Goal: Communication & Community: Ask a question

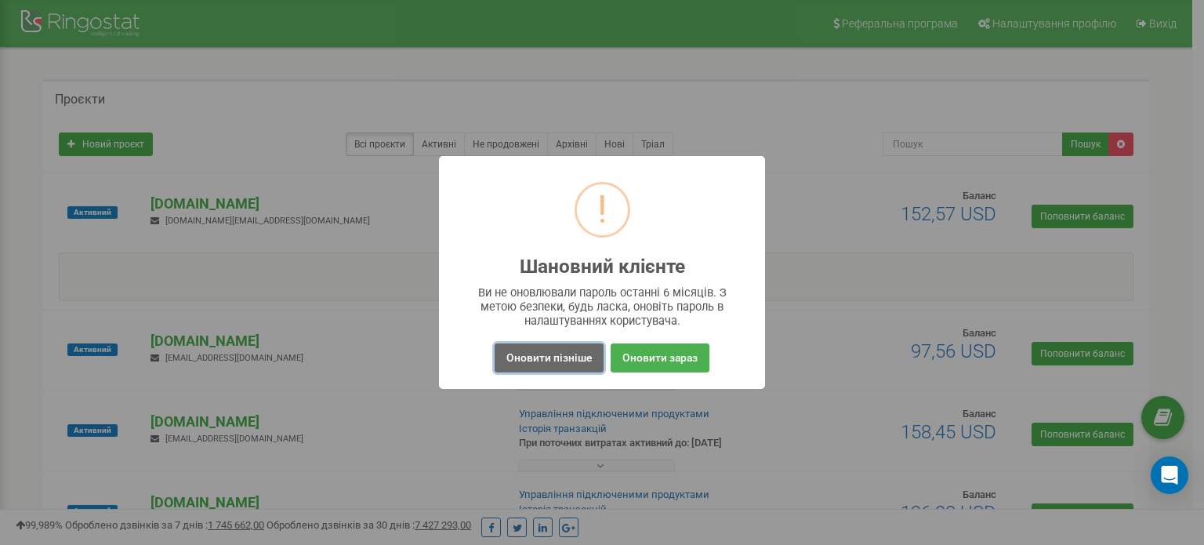
click at [527, 360] on button "Оновити пізніше" at bounding box center [549, 357] width 109 height 29
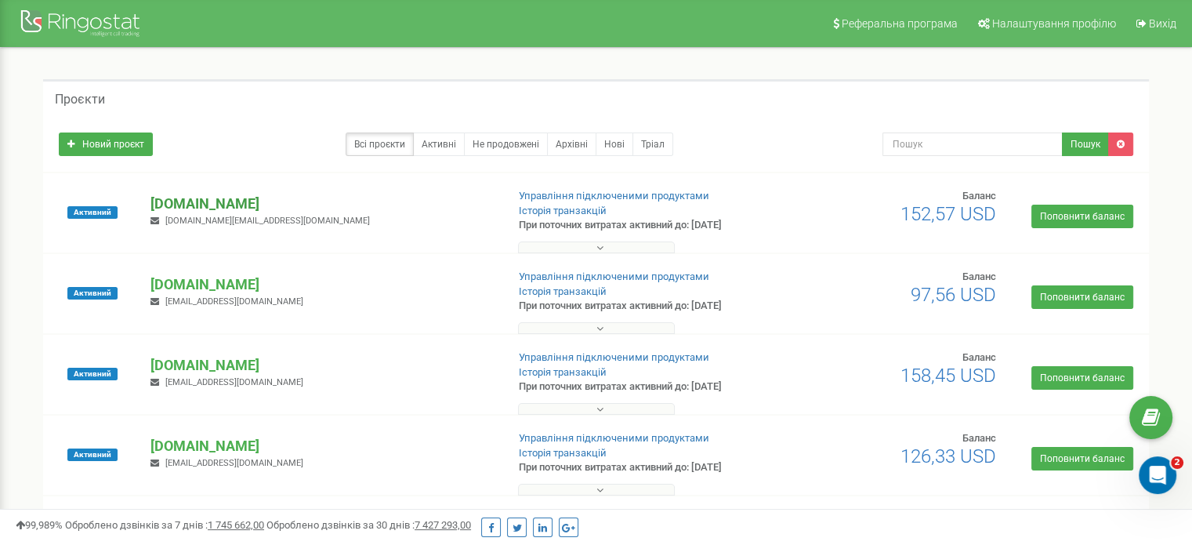
click at [183, 200] on p "[DOMAIN_NAME]" at bounding box center [321, 204] width 343 height 20
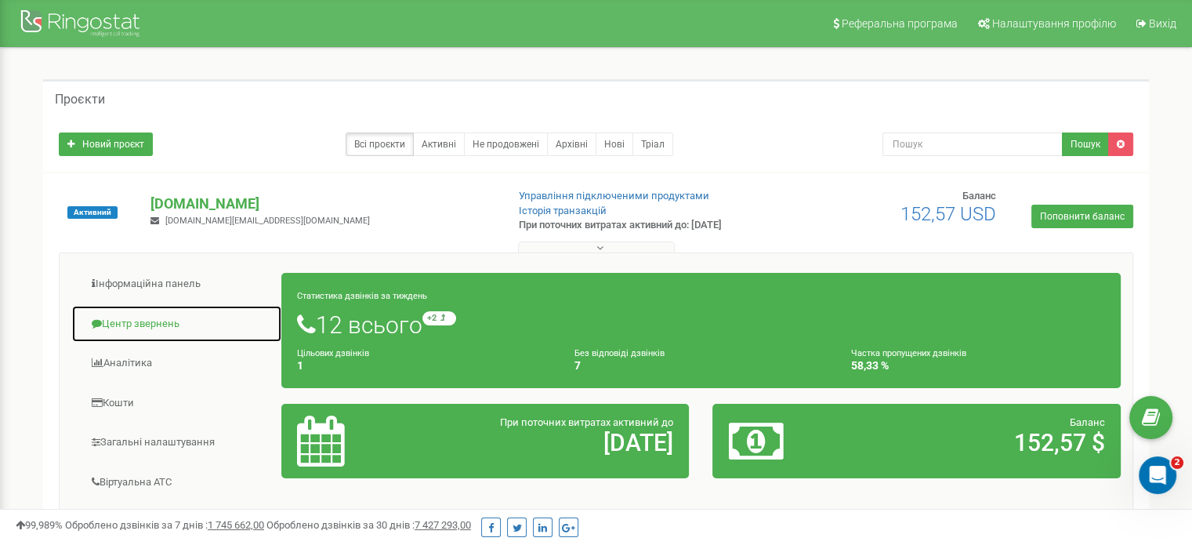
click at [171, 325] on link "Центр звернень" at bounding box center [176, 324] width 211 height 38
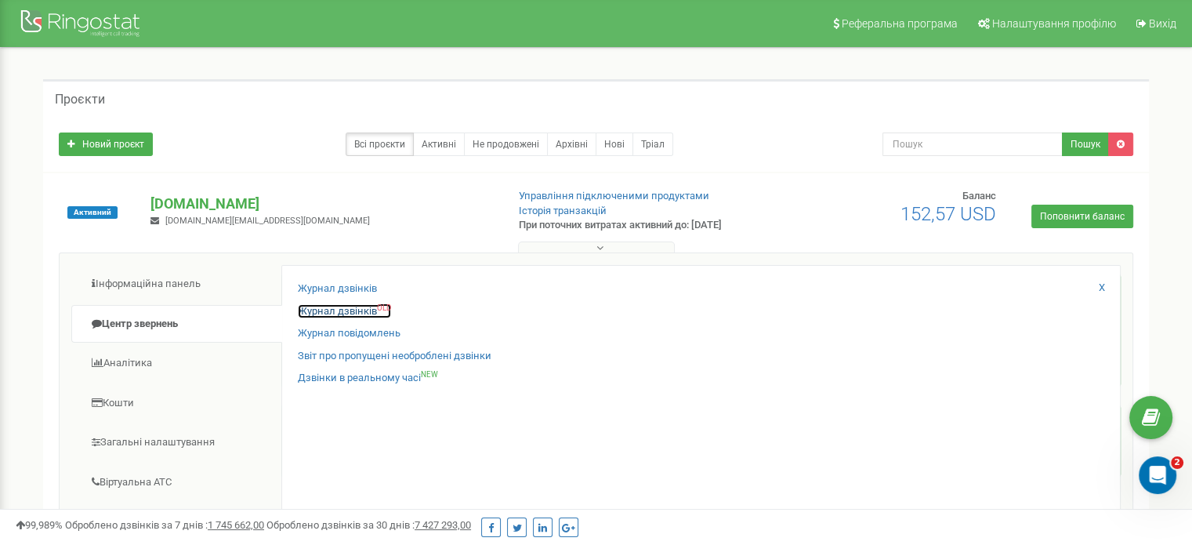
click at [345, 310] on link "Журнал дзвінків OLD" at bounding box center [344, 311] width 93 height 15
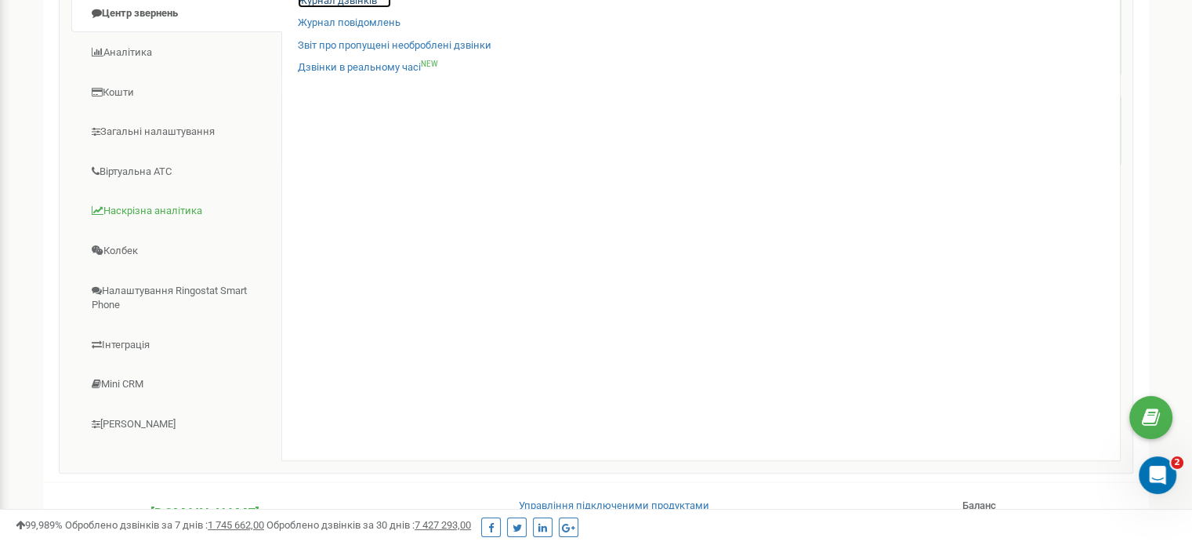
scroll to position [314, 0]
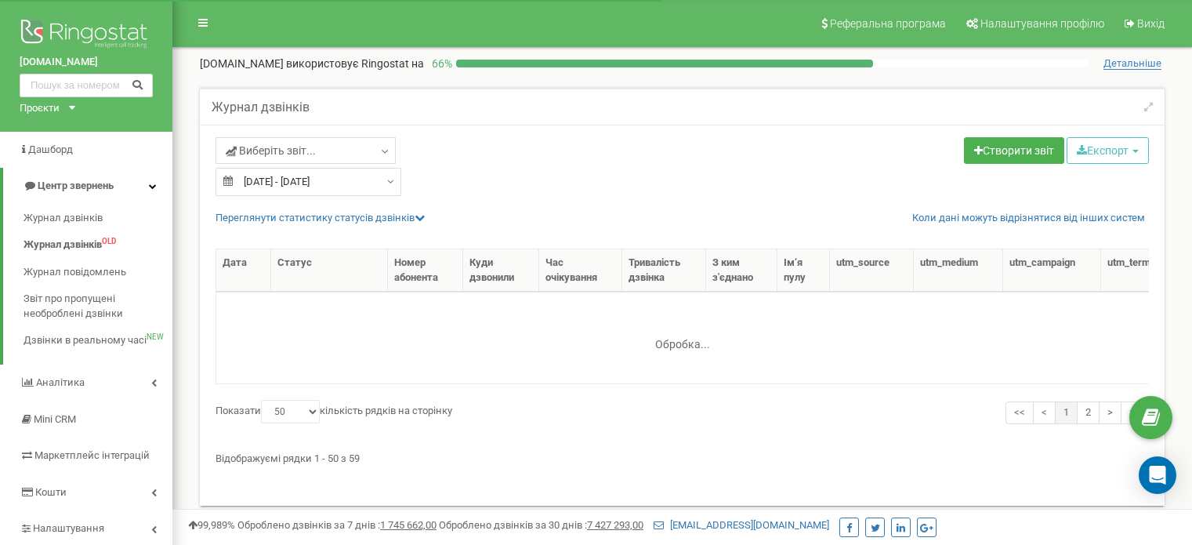
select select "50"
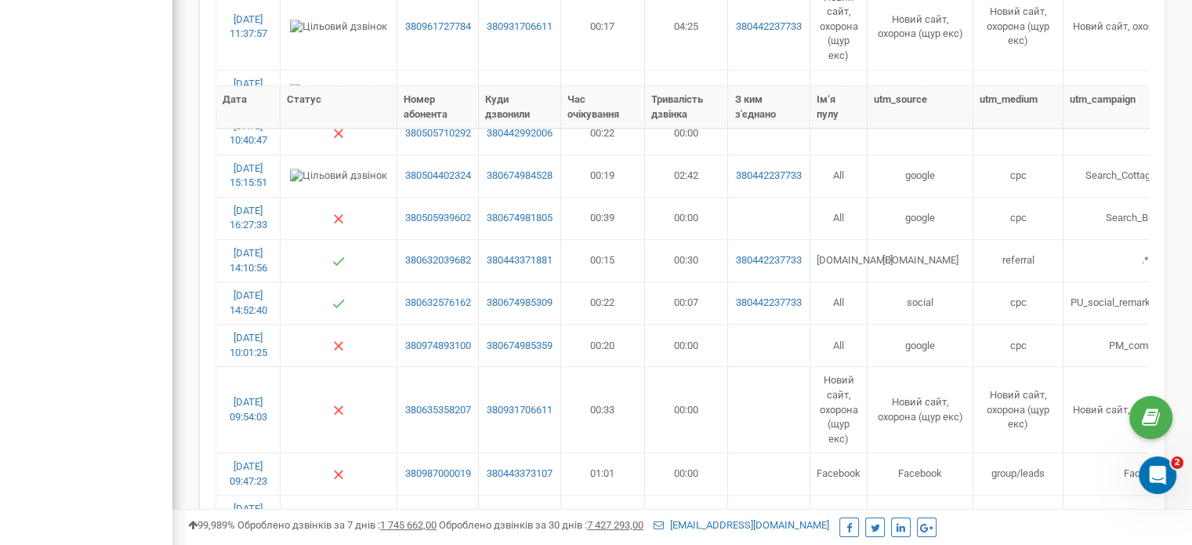
scroll to position [1176, 0]
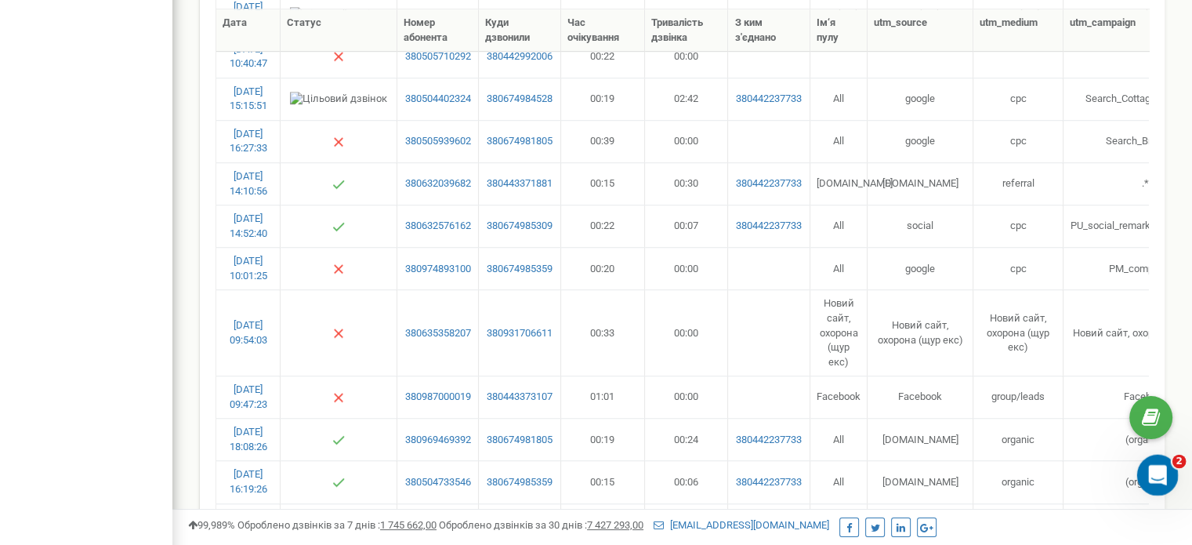
click at [1161, 477] on icon "Открыть службу сообщений Intercom" at bounding box center [1156, 473] width 26 height 26
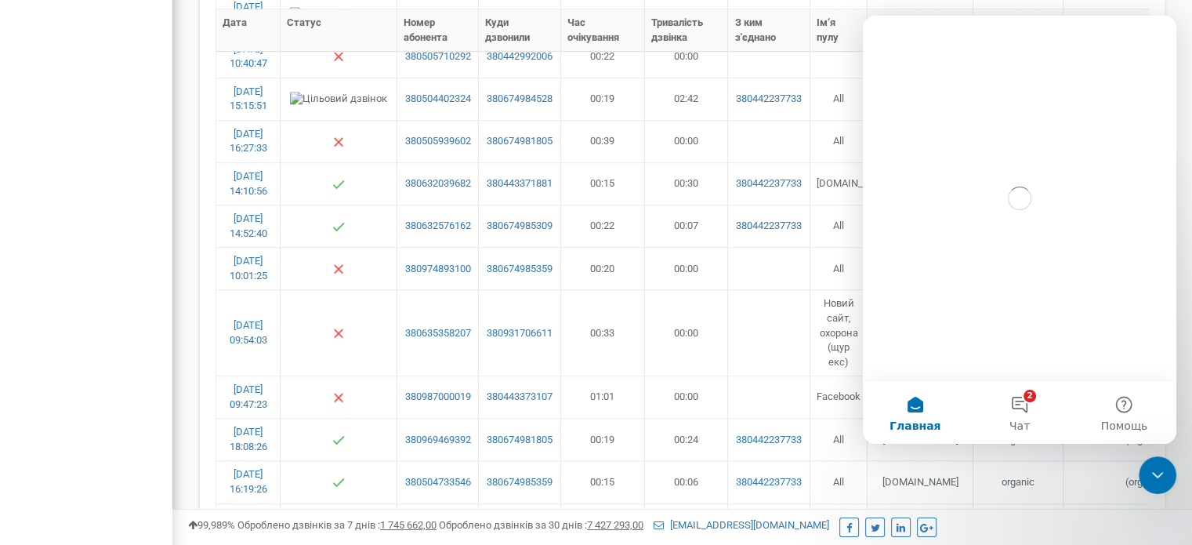
scroll to position [0, 0]
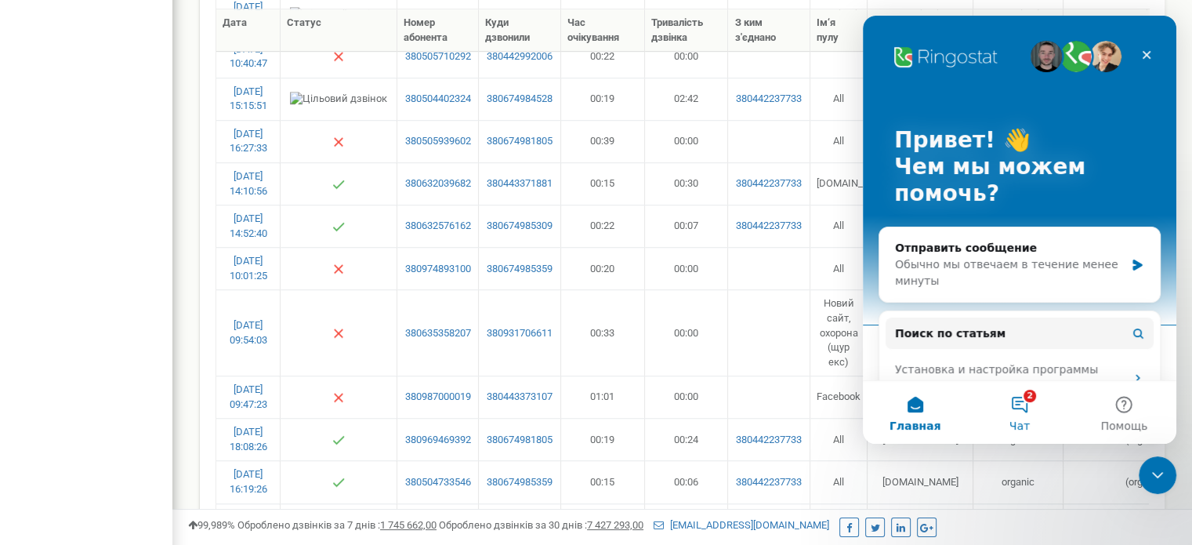
click at [1021, 420] on span "Чат" at bounding box center [1020, 425] width 20 height 11
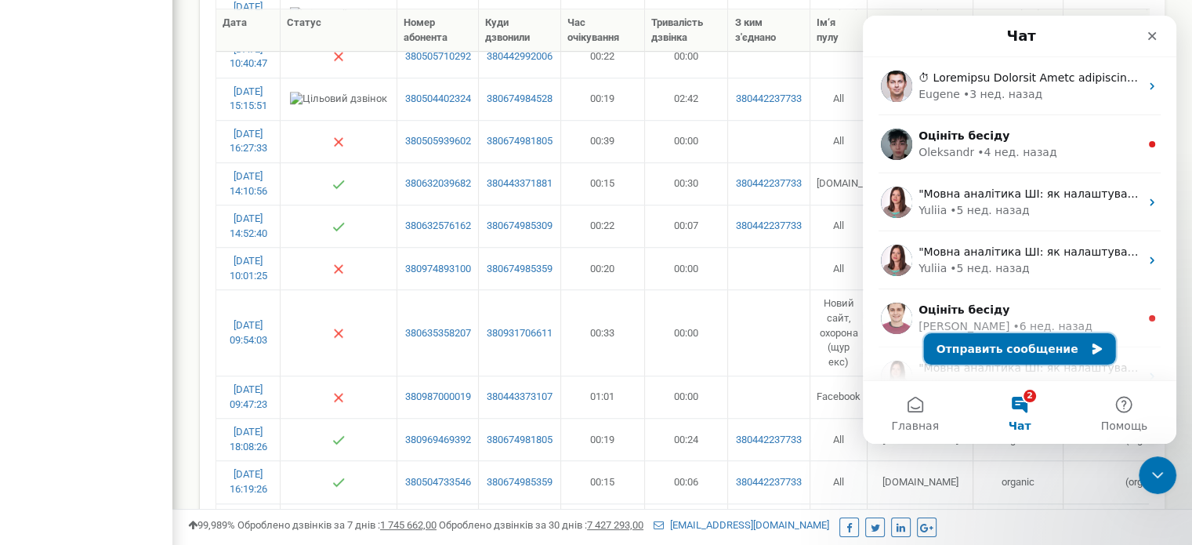
click at [996, 345] on button "Отправить сообщение" at bounding box center [1020, 348] width 192 height 31
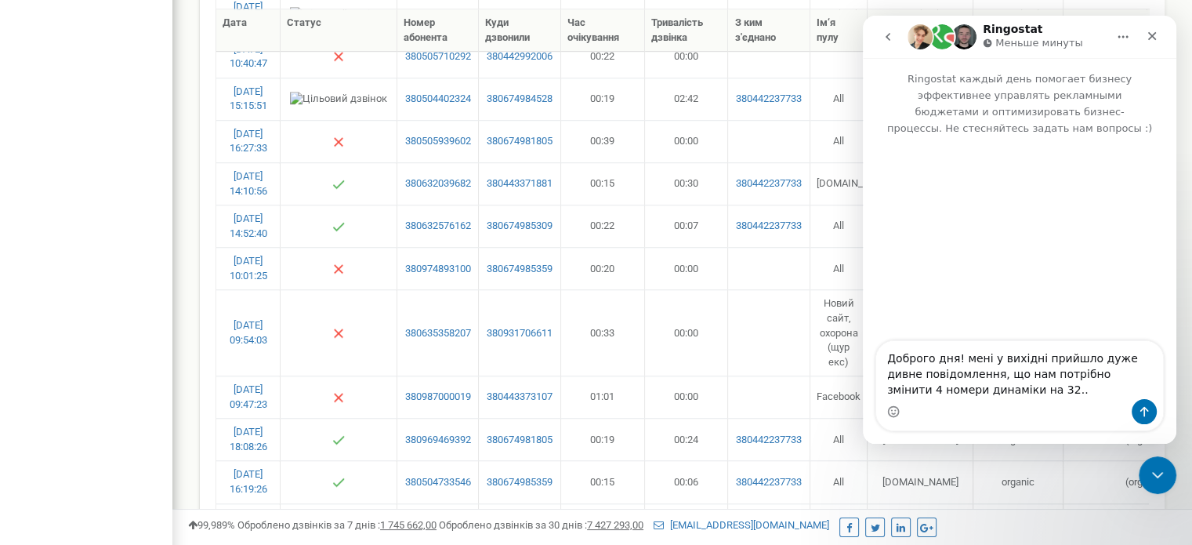
type textarea "Доброго дня! мені у вихідні прийшло дуже дивне повідомлення, що нам потрібно зм…"
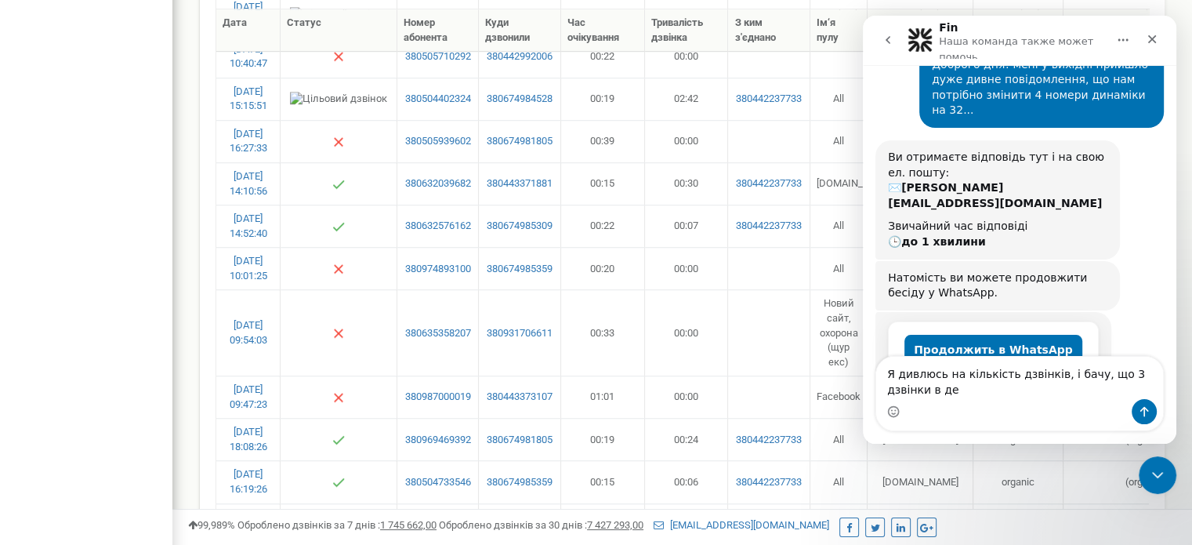
scroll to position [130, 0]
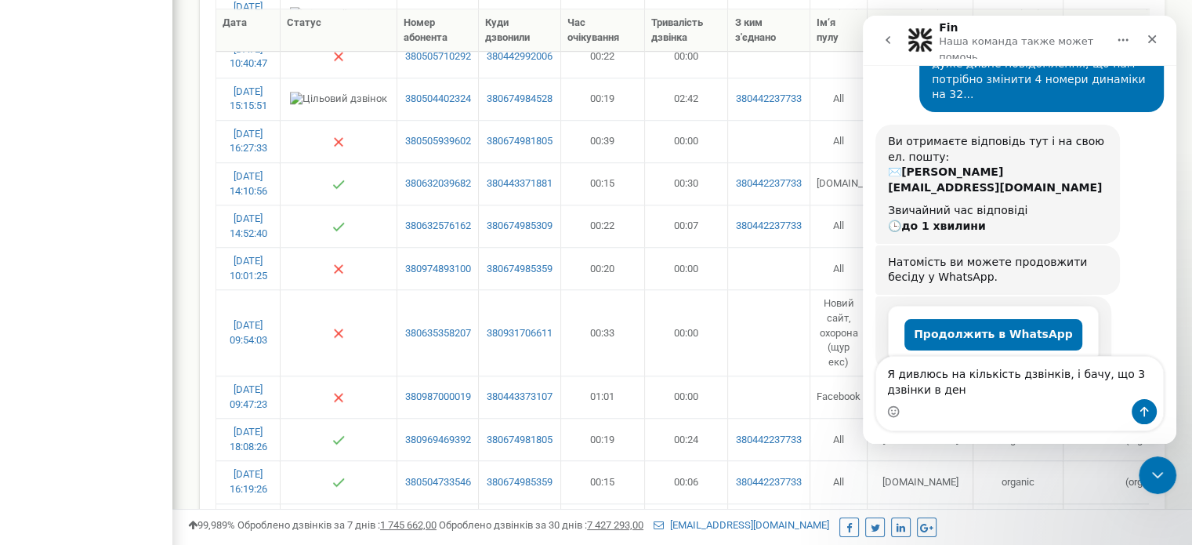
type textarea "Я дивлюсь на кількість дзвінків, і бачу, що 3 дзвінки в день"
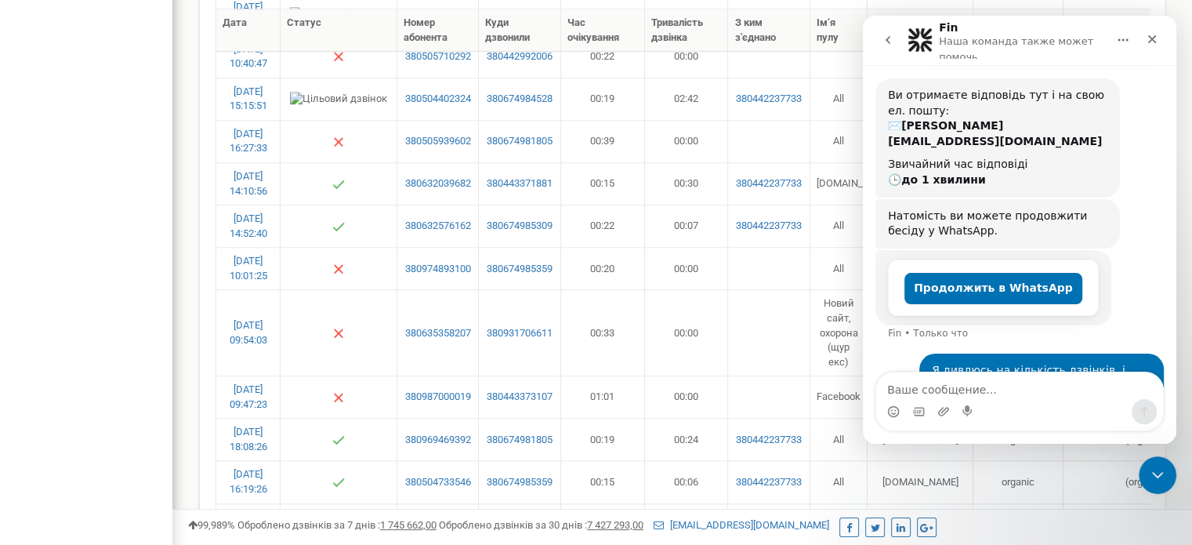
scroll to position [176, 0]
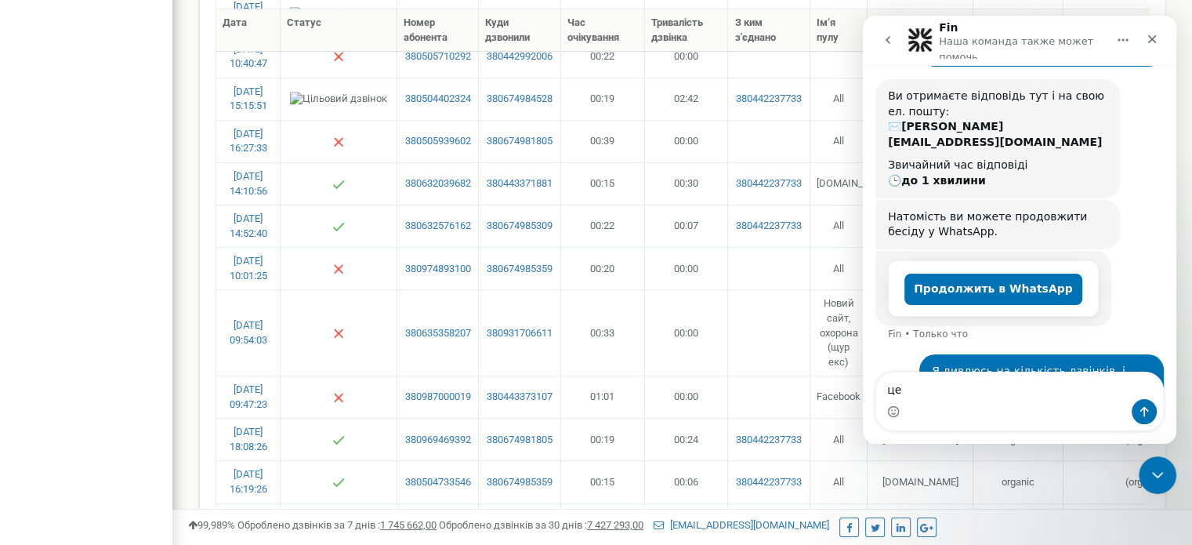
type textarea "ц"
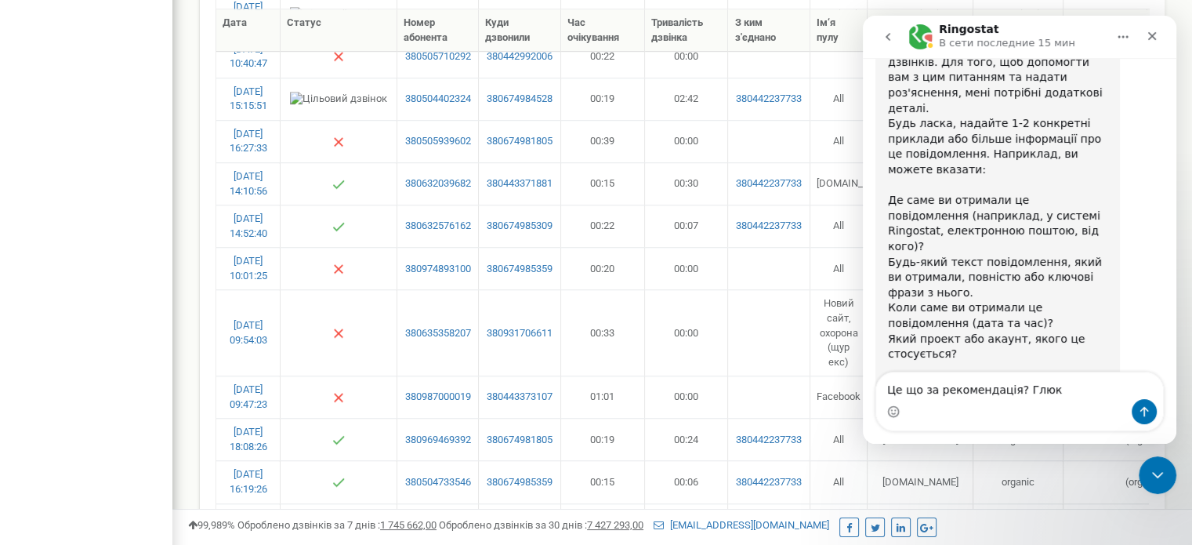
type textarea "Це що за рекомендація? Глюк?"
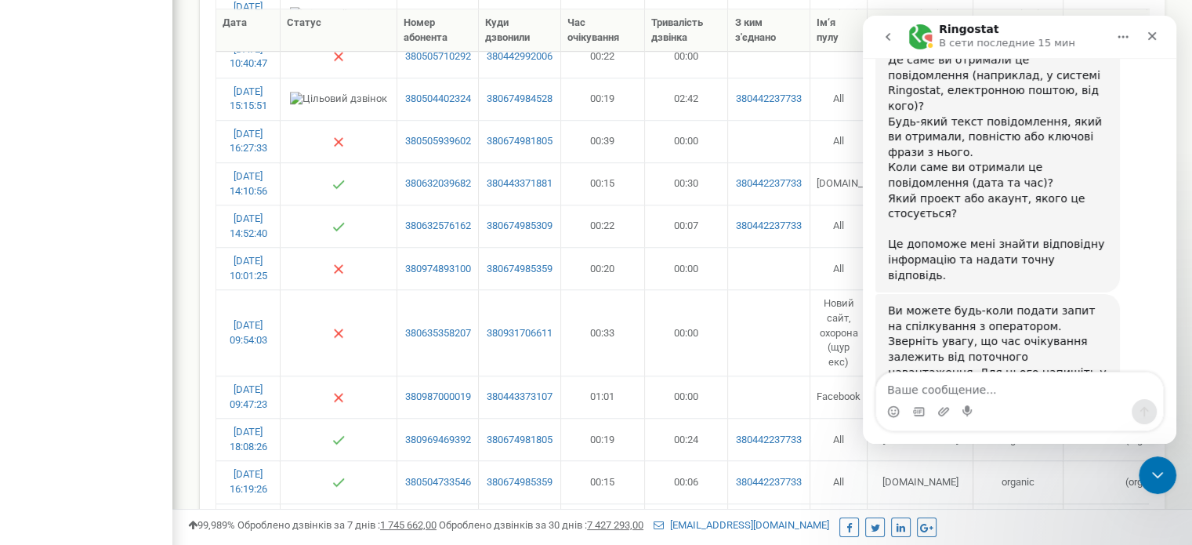
scroll to position [796, 0]
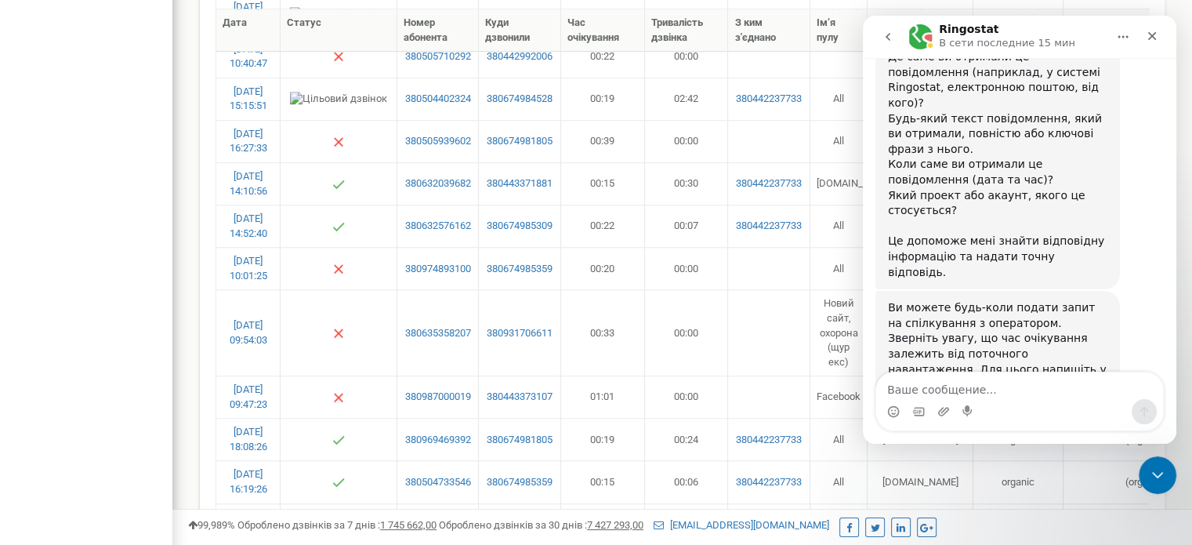
click at [997, 381] on textarea "Ваше сообщение..." at bounding box center [1019, 385] width 287 height 27
drag, startPoint x: 889, startPoint y: 276, endPoint x: 1014, endPoint y: 271, distance: 125.5
click at [1014, 300] on div "Ви можете будь-коли подати запит на спілкування з оператором. Зверніть увагу, щ…" at bounding box center [997, 346] width 219 height 92
copy div "'Зв'язатись з оператором"
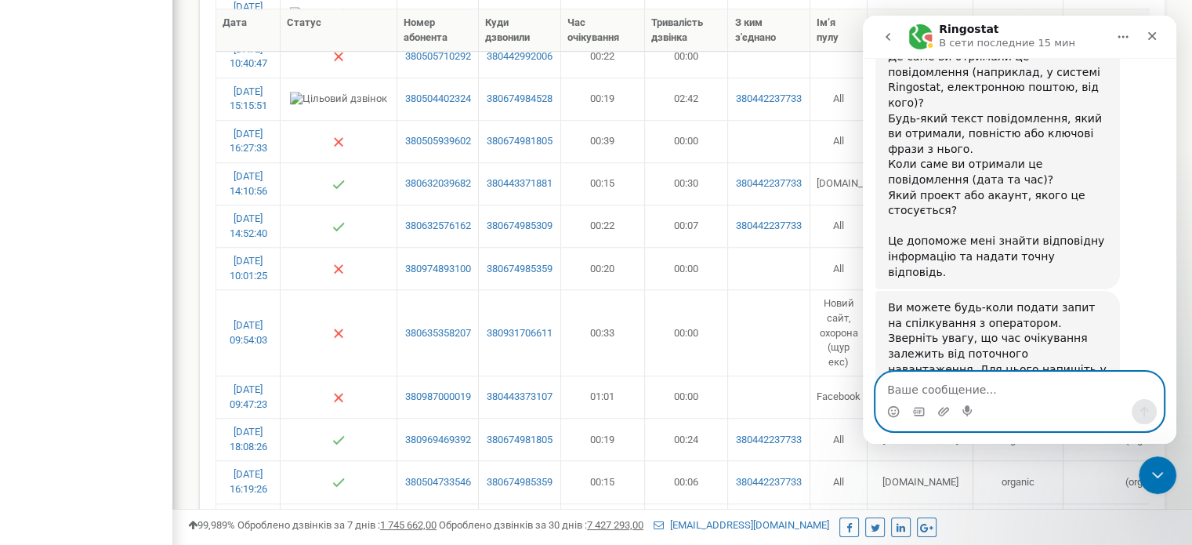
click at [926, 388] on textarea "Ваше сообщение..." at bounding box center [1019, 385] width 287 height 27
paste textarea "'Зв'язатись з оператором"
type textarea "'Зв'язатись з оператором"
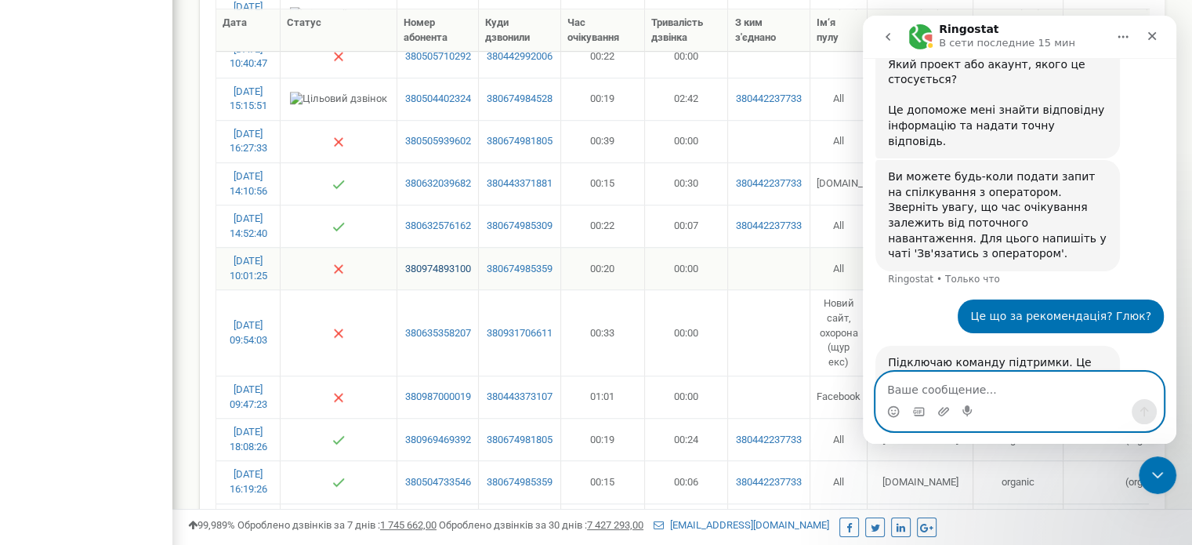
scroll to position [935, 0]
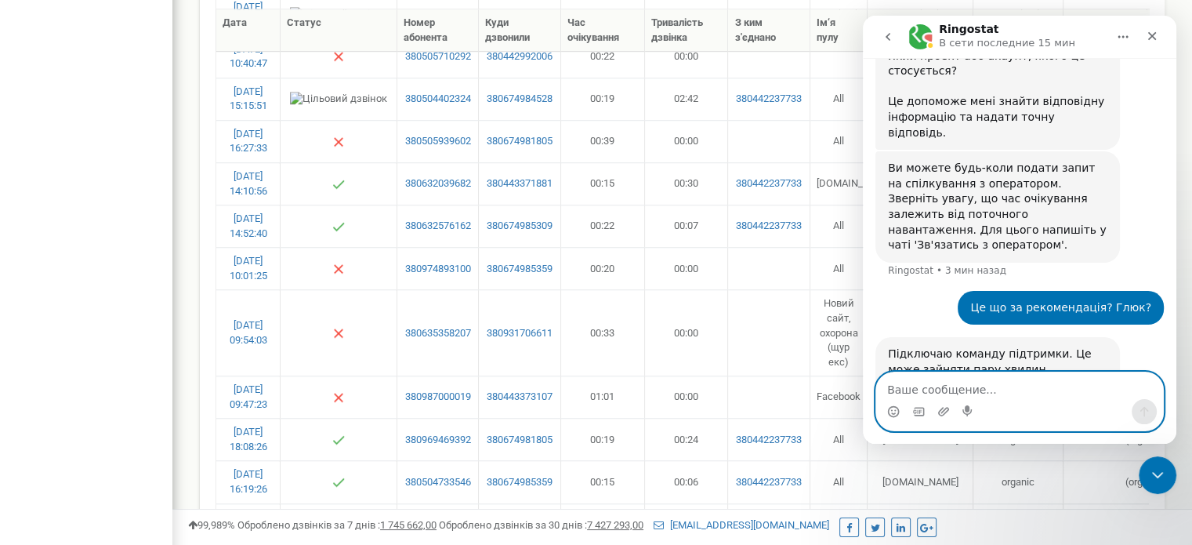
click at [932, 391] on textarea "Ваше сообщение..." at bounding box center [1019, 385] width 287 height 27
click at [992, 388] on textarea "Ваше сообщение..." at bounding box center [1019, 385] width 287 height 27
paste textarea "'Зв'язатись з оператором"
click at [890, 385] on textarea "'Зв'язатись з оператором" at bounding box center [1019, 385] width 287 height 27
type textarea "Зв'язатись з оператором"
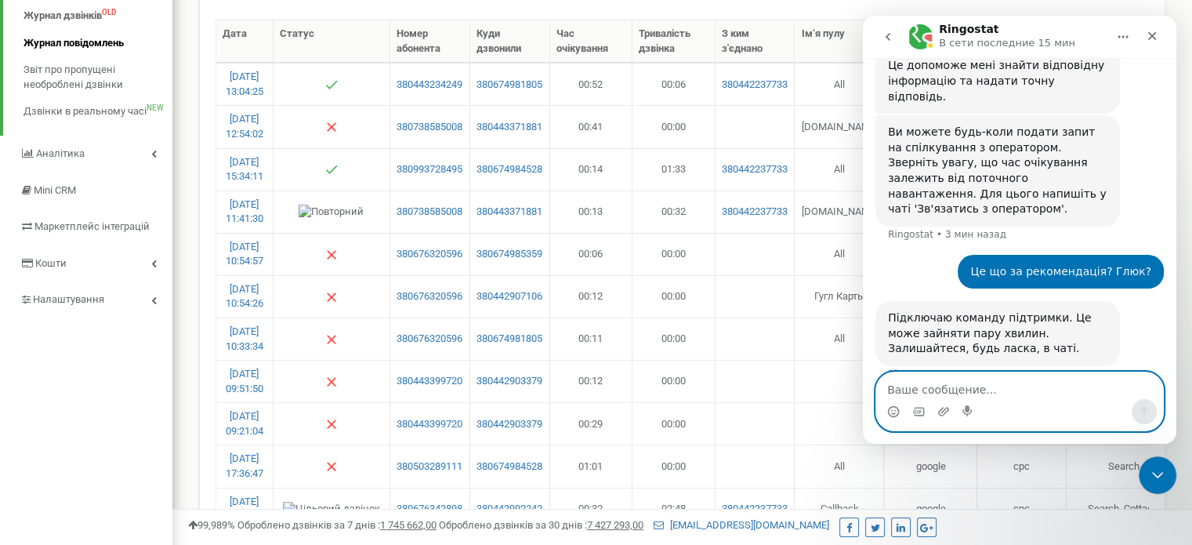
scroll to position [235, 0]
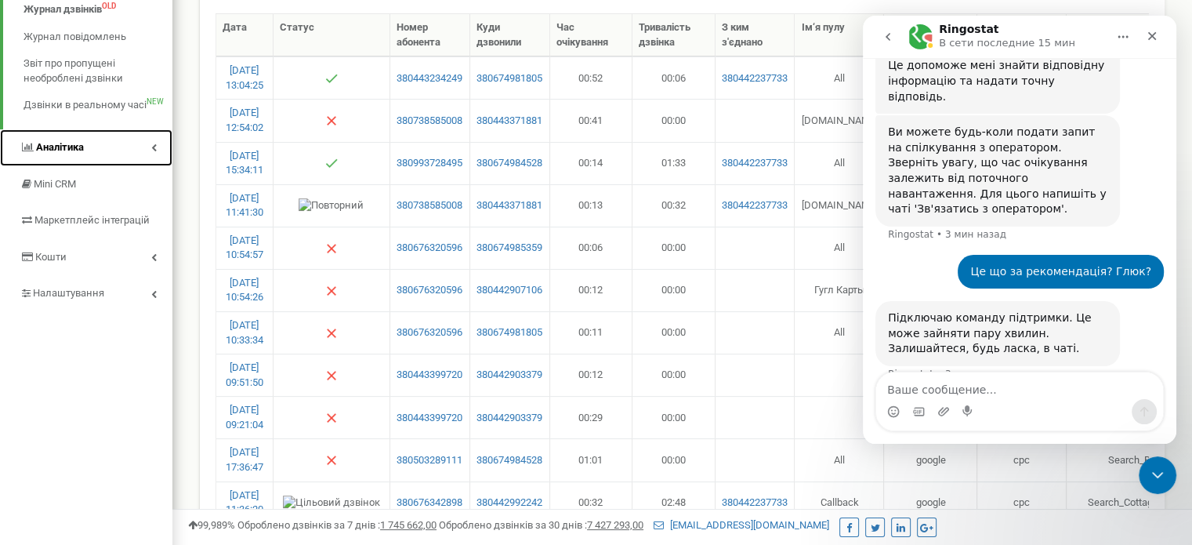
click at [151, 146] on icon at bounding box center [153, 147] width 5 height 8
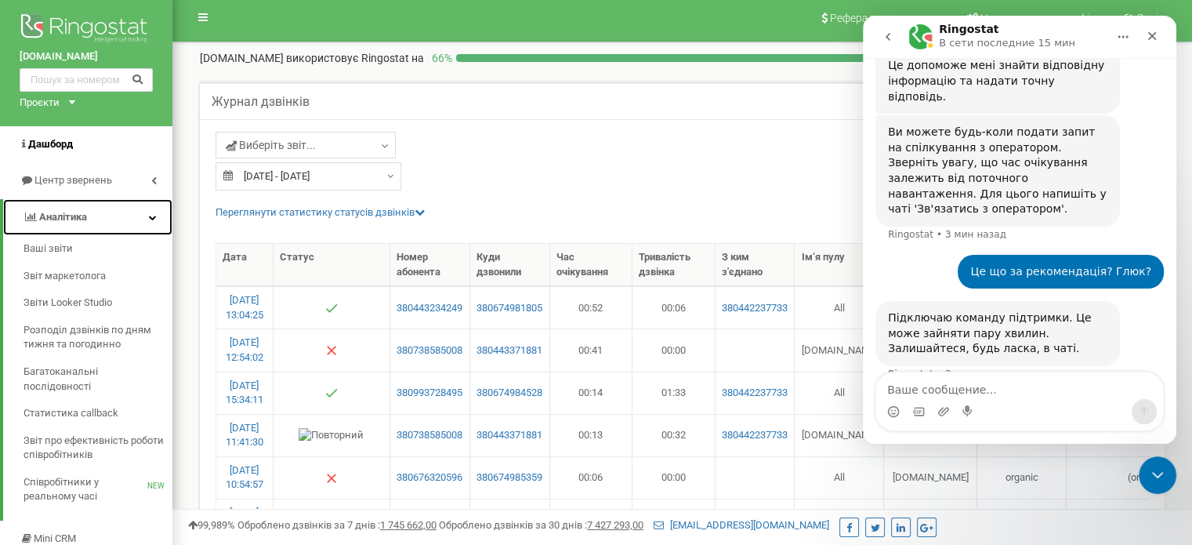
scroll to position [0, 0]
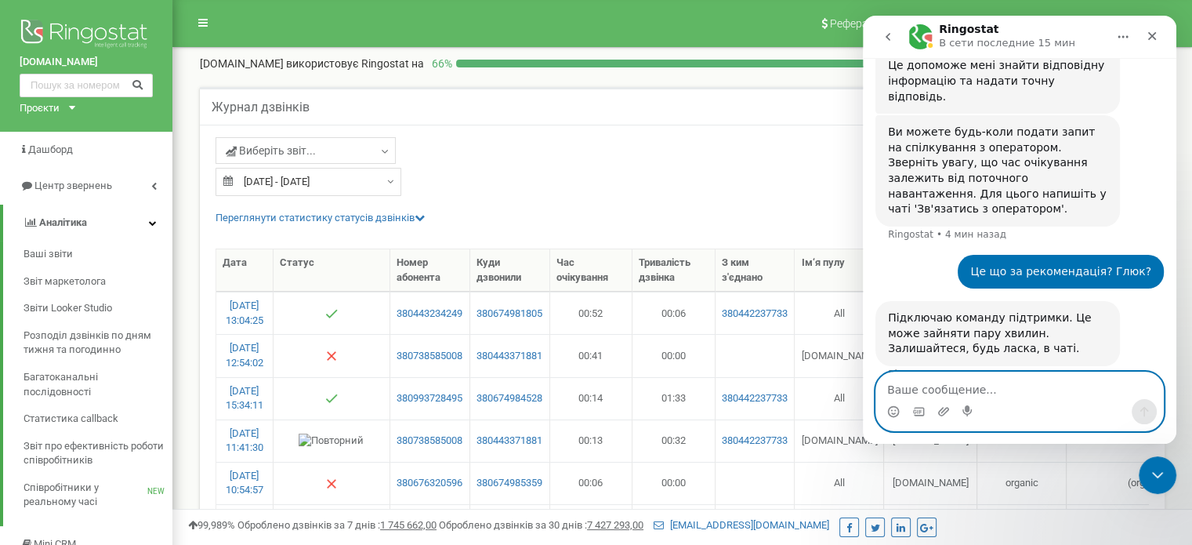
click at [985, 388] on textarea "Ваше сообщение..." at bounding box center [1019, 385] width 287 height 27
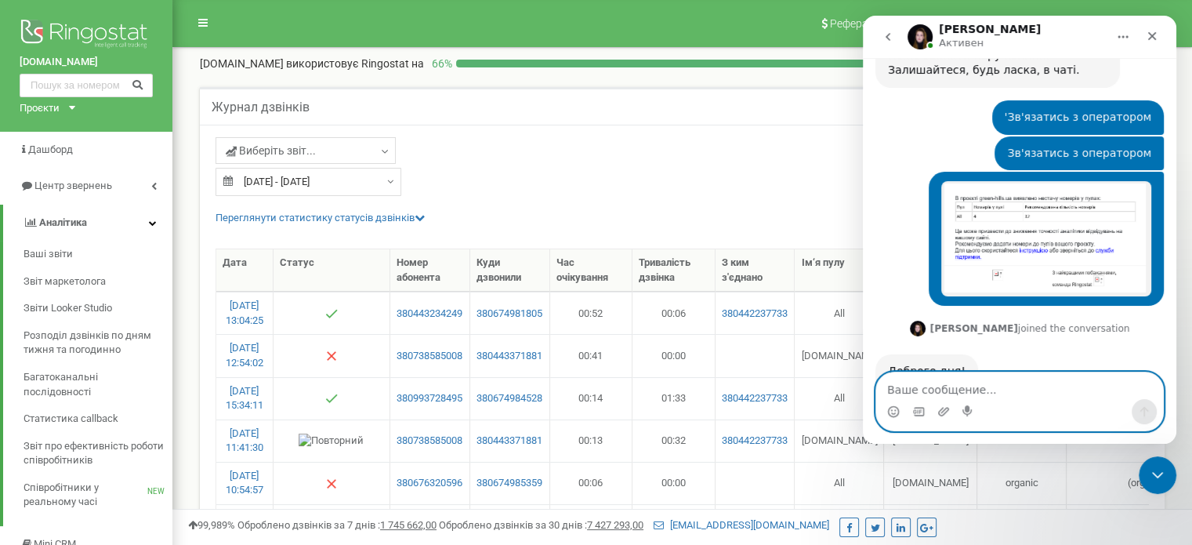
scroll to position [1271, 0]
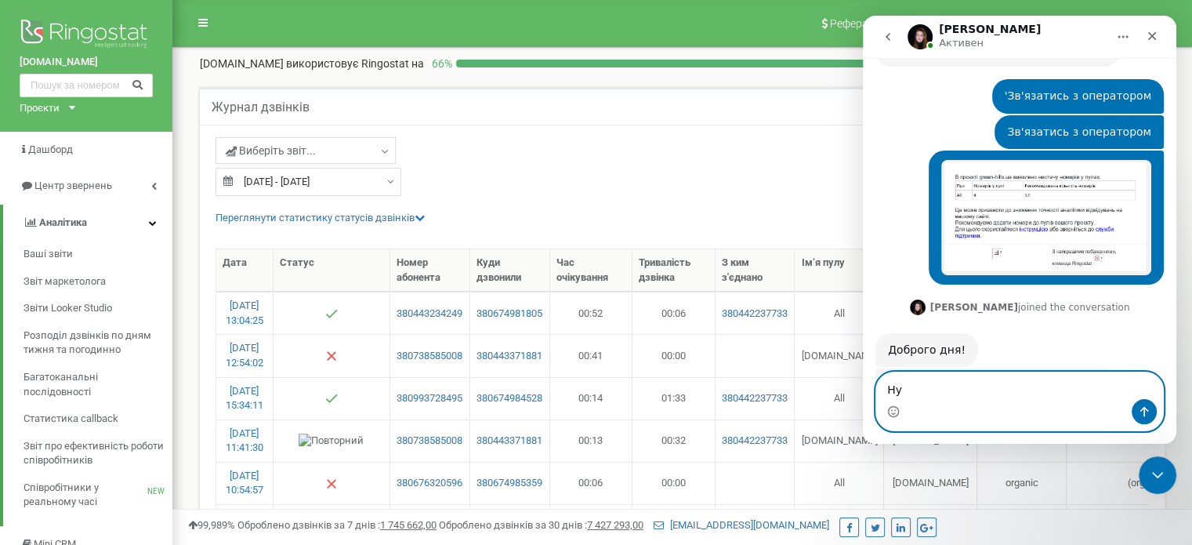
type textarea "[PERSON_NAME]"
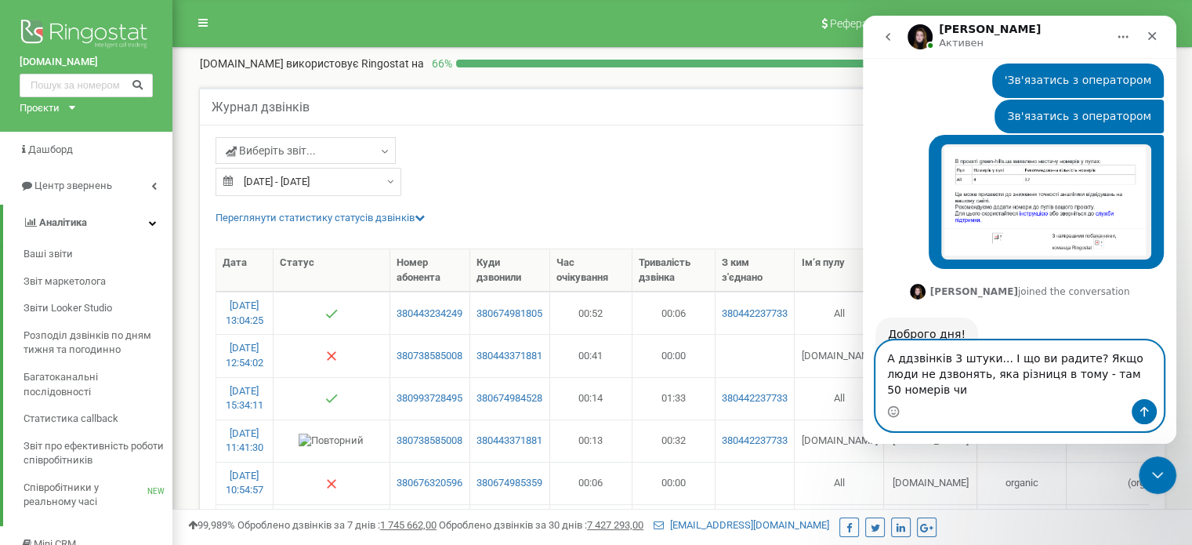
type textarea "А ддзвінків 3 штуки... І що ви радите? Якщо люди не дзвонять, яка різниця в том…"
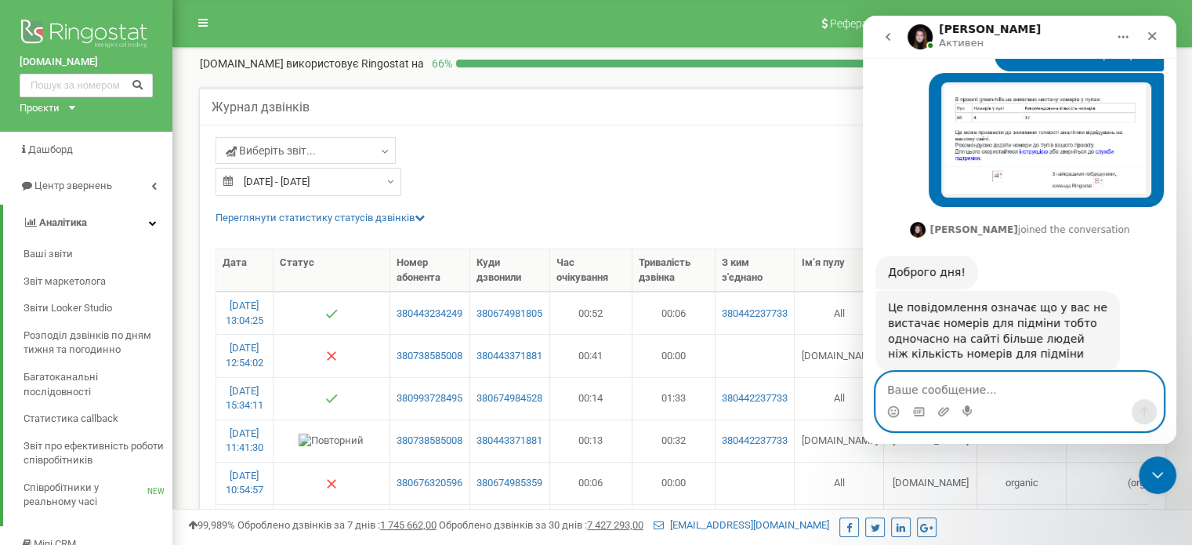
scroll to position [1477, 0]
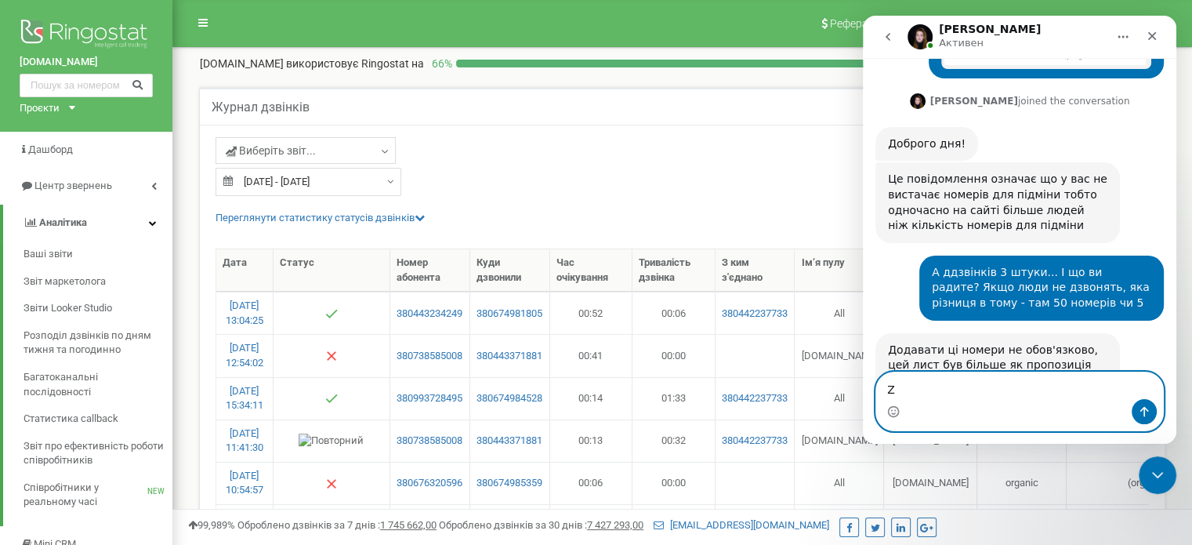
type textarea "Z"
type textarea "[PERSON_NAME]"
type textarea "А зараз що він пише?"
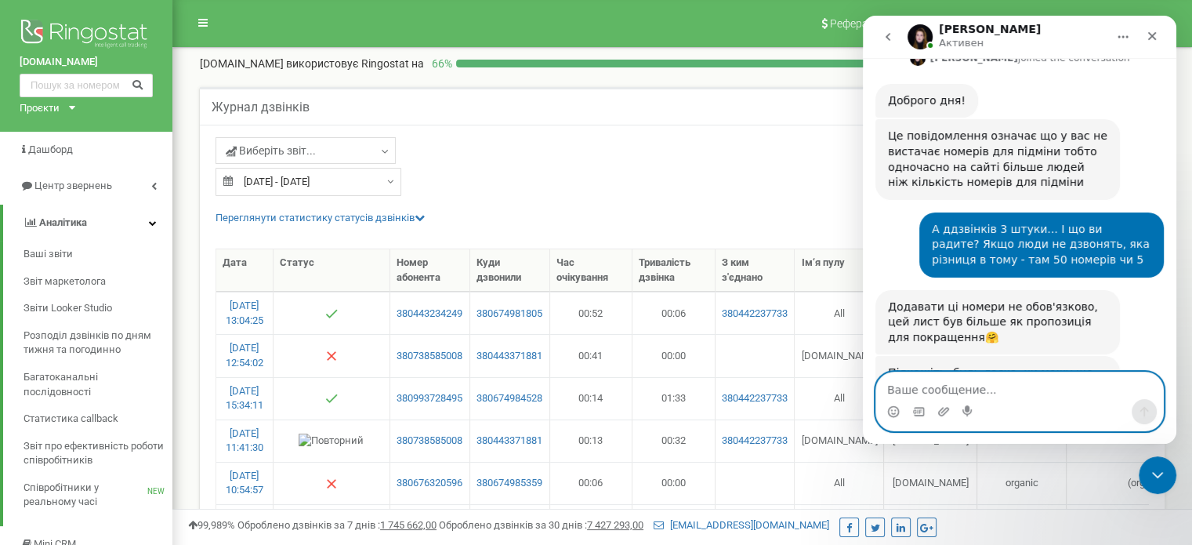
scroll to position [1524, 0]
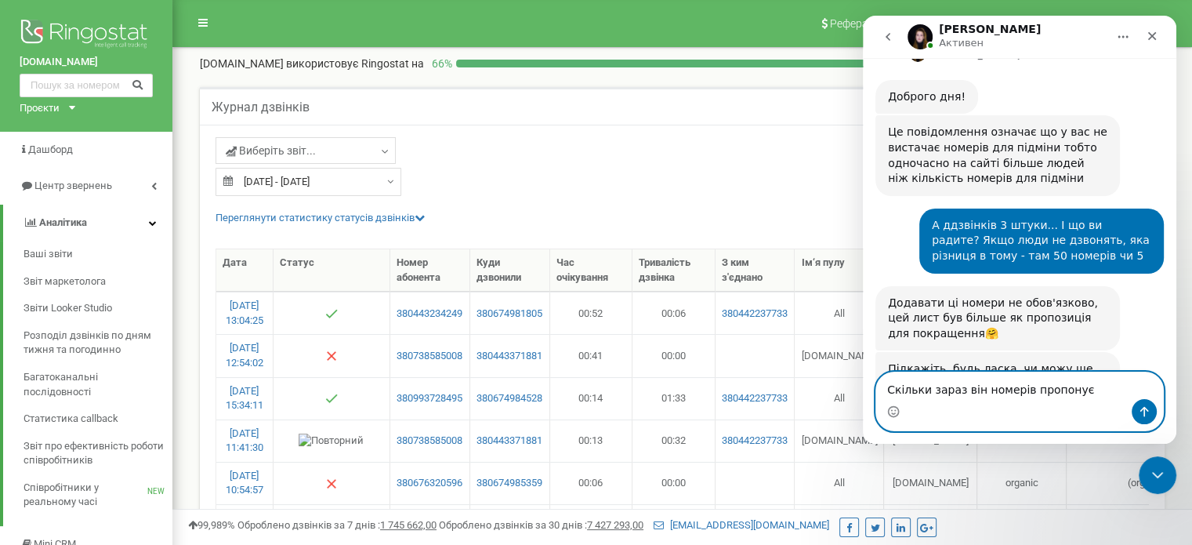
type textarea "Скільки зараз він номерів пропонує?"
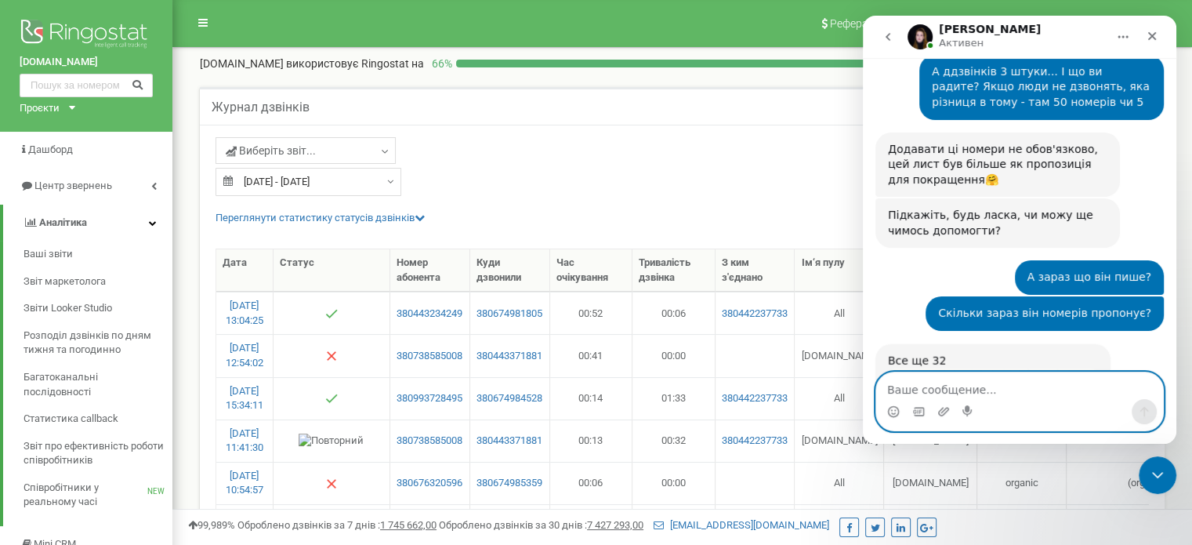
scroll to position [1679, 0]
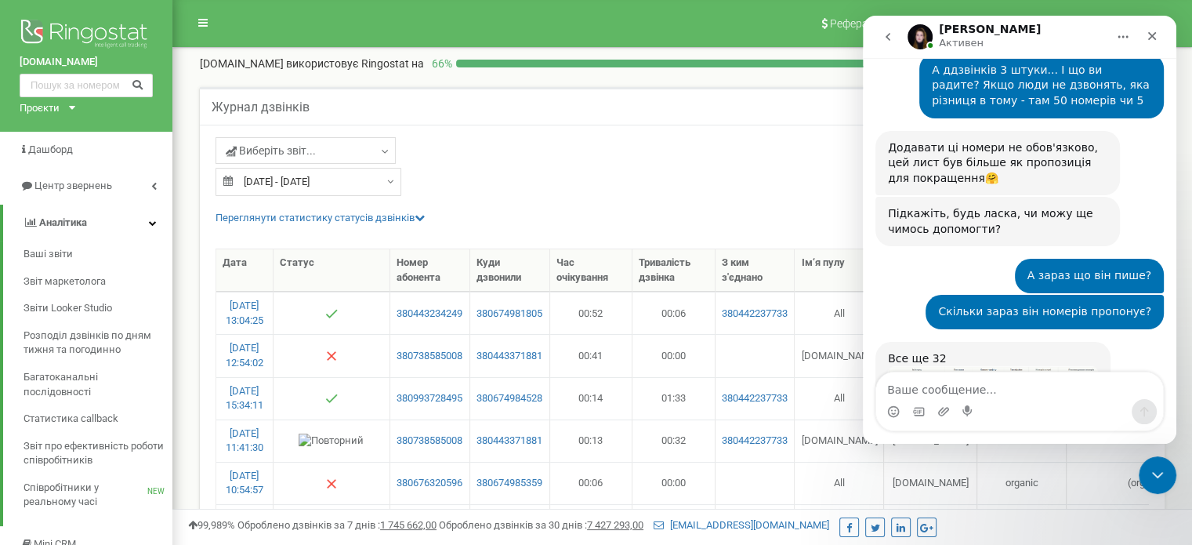
click at [1005, 366] on img "Yeva говорит…" at bounding box center [993, 402] width 210 height 73
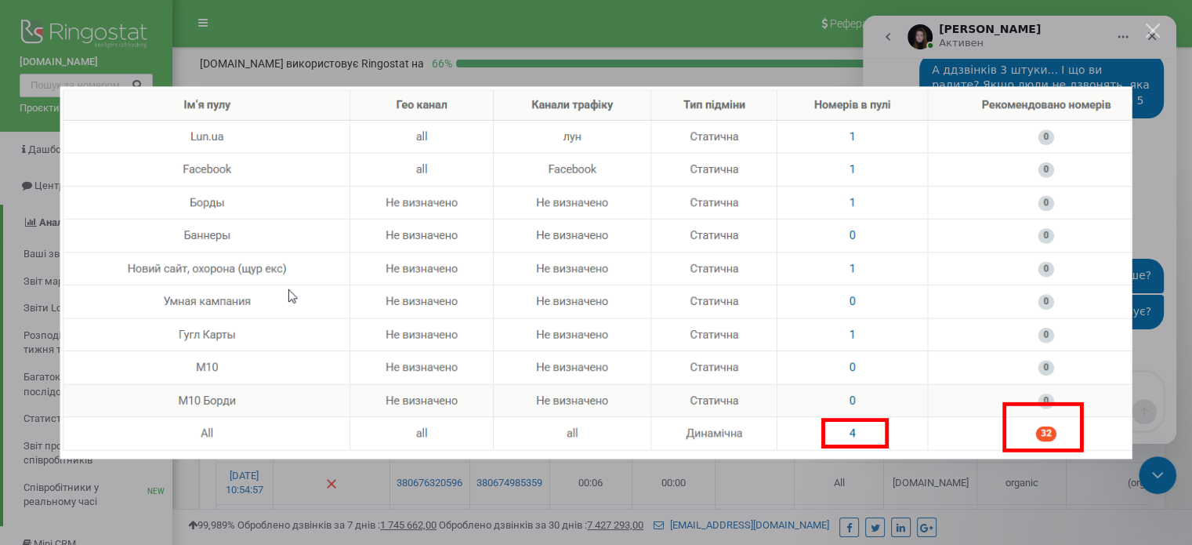
click at [1095, 59] on div "Мессенджер Intercom" at bounding box center [596, 272] width 1192 height 545
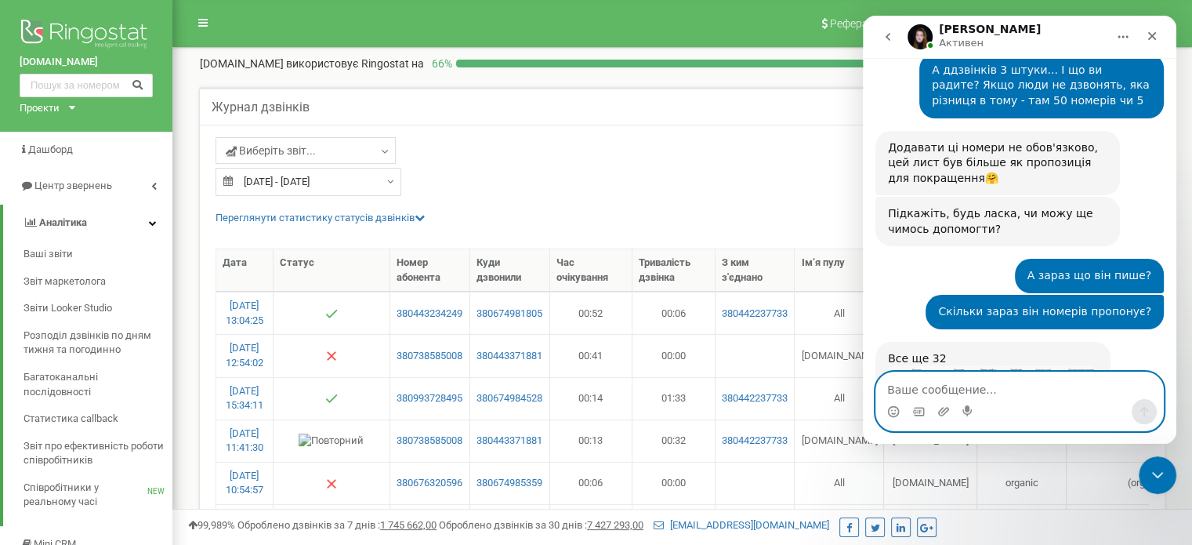
click at [976, 391] on textarea "Ваше сообщение..." at bounding box center [1019, 385] width 287 height 27
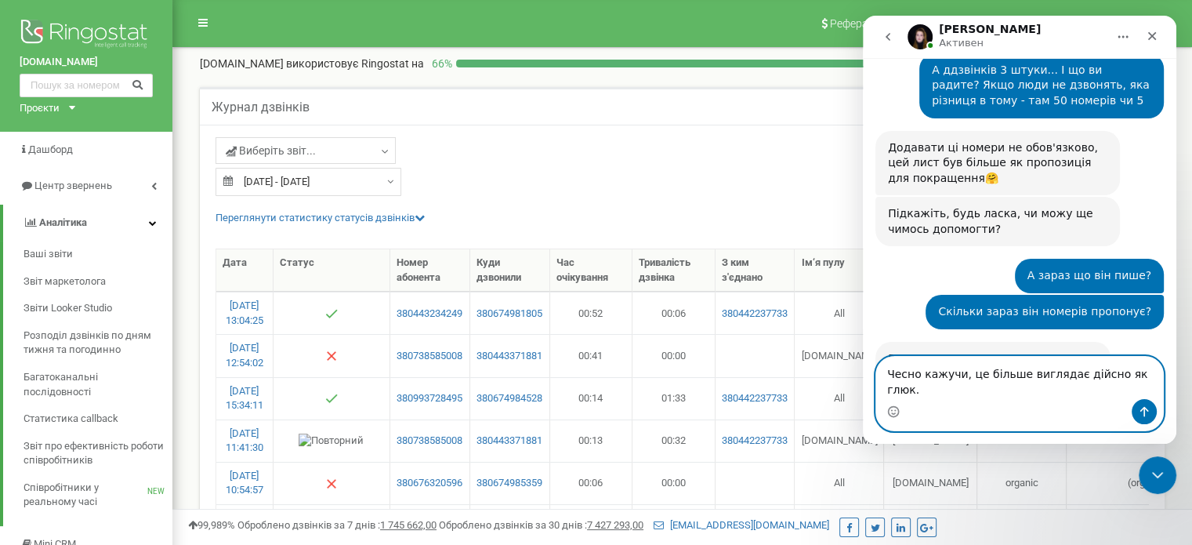
drag, startPoint x: 1139, startPoint y: 391, endPoint x: 763, endPoint y: 375, distance: 376.6
click at [863, 375] on html "[PERSON_NAME] [PERSON_NAME] каждый день помогает бизнесу эффективнее управлять …" at bounding box center [1020, 230] width 314 height 428
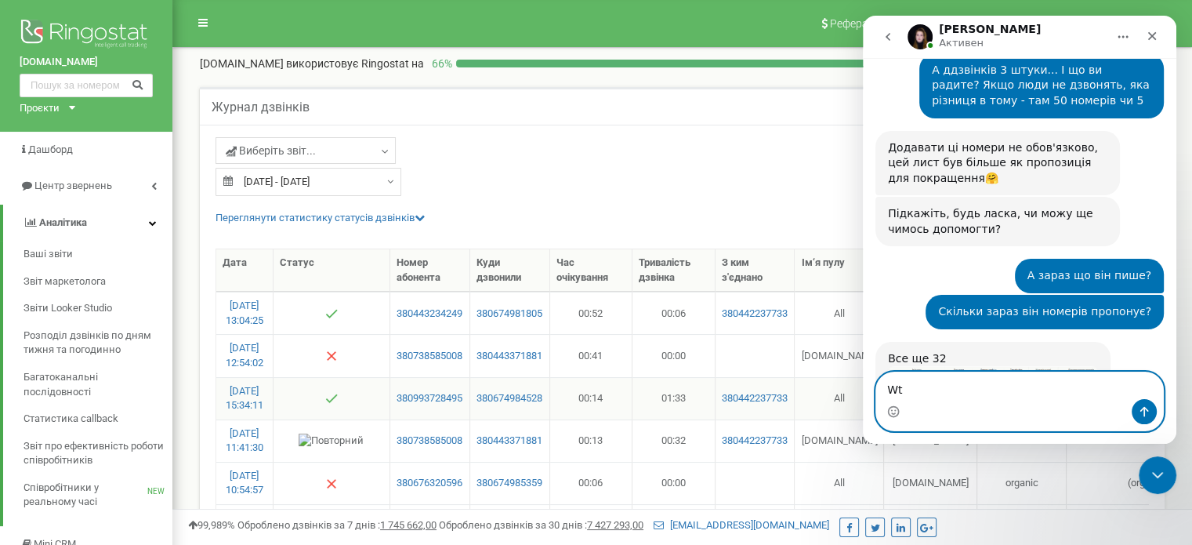
type textarea "W"
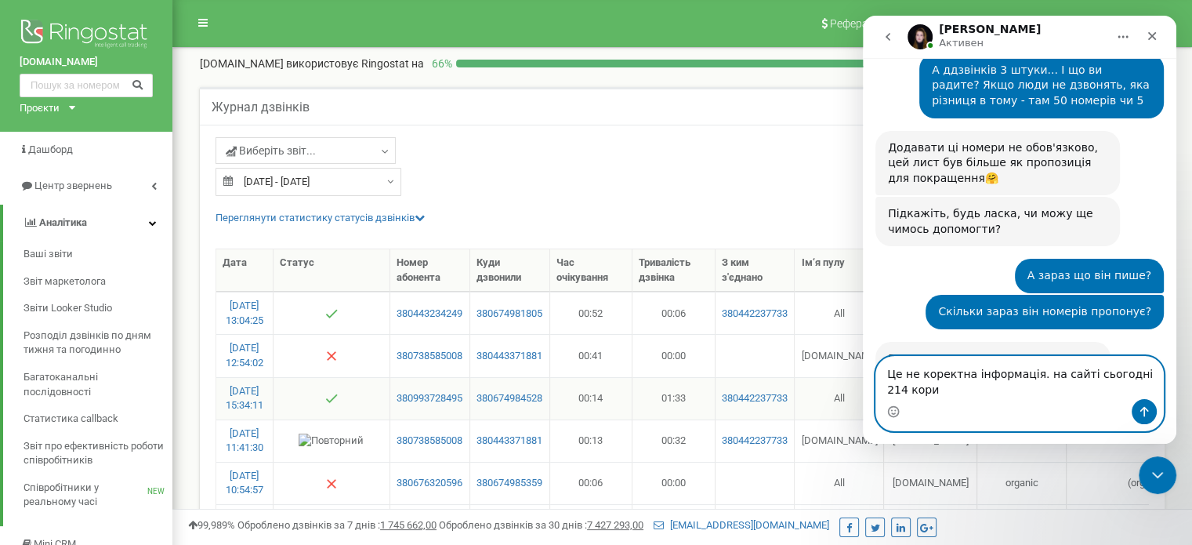
scroll to position [1695, 0]
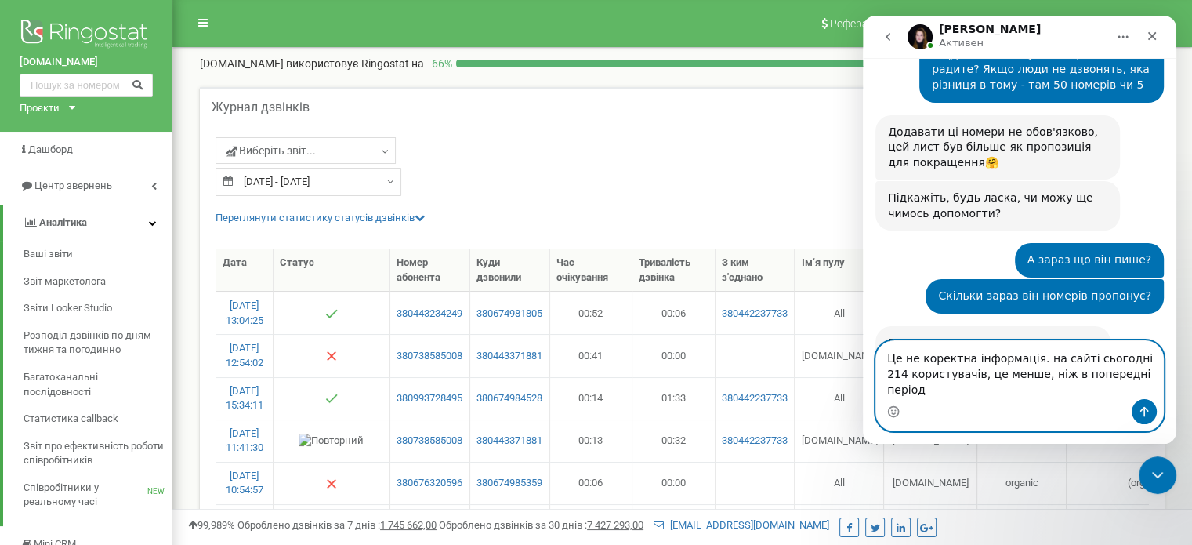
type textarea "Це не коректна інформація. на сайті сьогодні 214 користувачів, це менше, ніж в …"
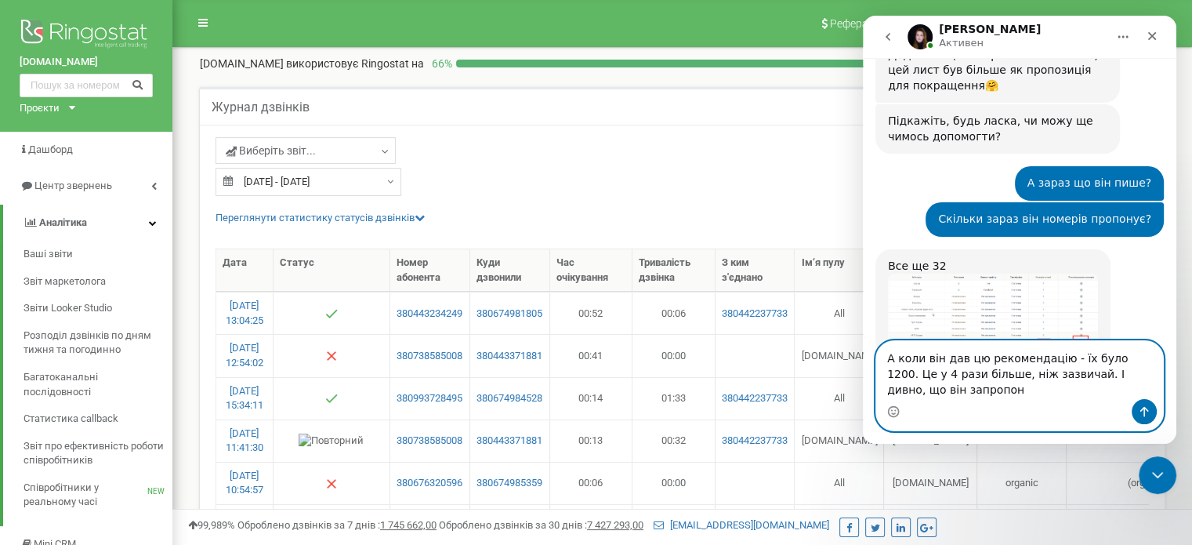
scroll to position [1787, 0]
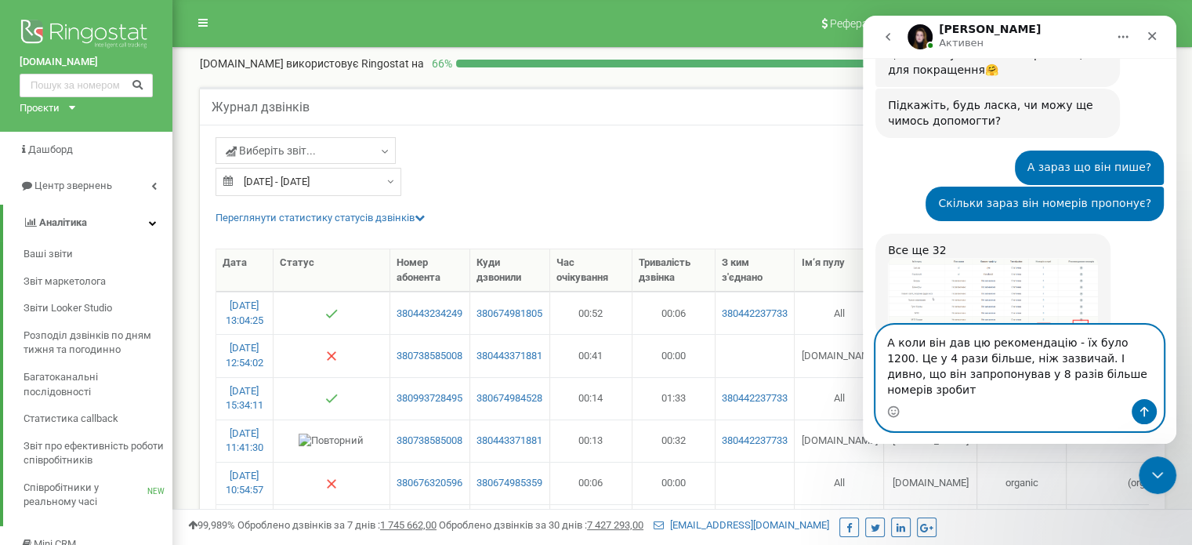
type textarea "А коли він дав цю рекомендацію - їх було 1200. Це у 4 рази більше, ніж зазвичай…"
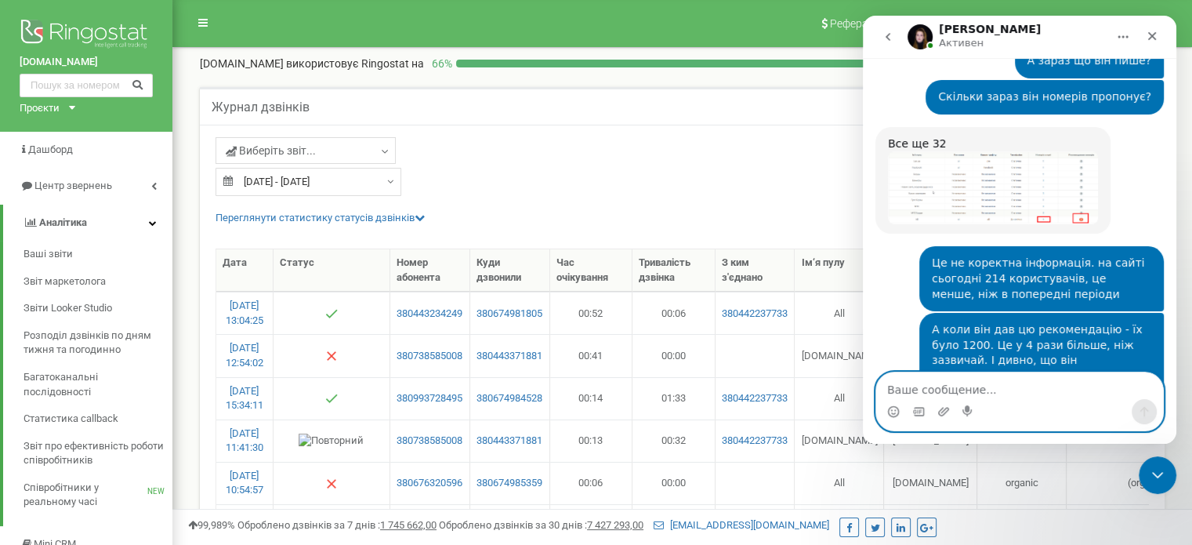
scroll to position [1916, 0]
